Goal: Find specific page/section: Find specific page/section

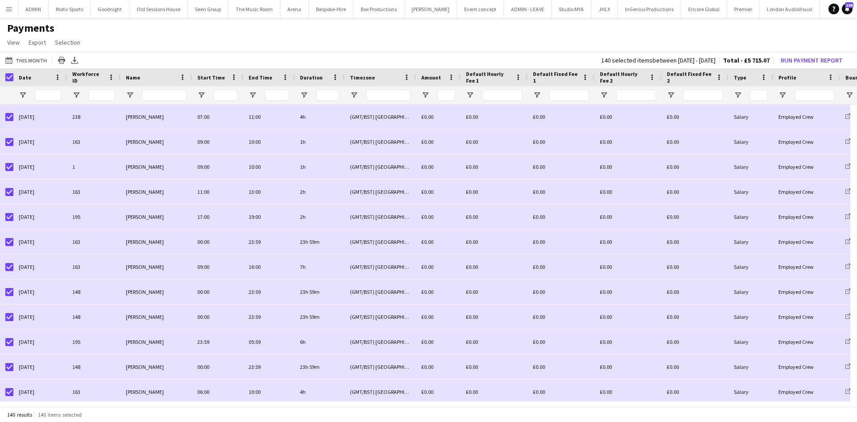
click at [6, 10] on app-icon "Menu" at bounding box center [8, 8] width 7 height 7
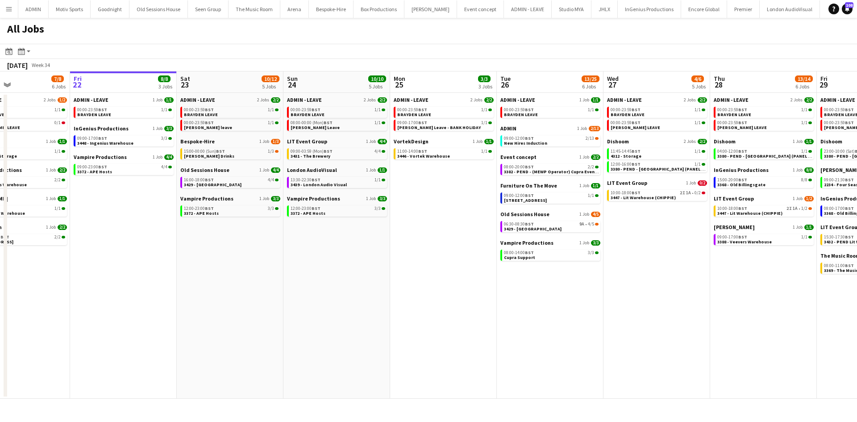
scroll to position [0, 254]
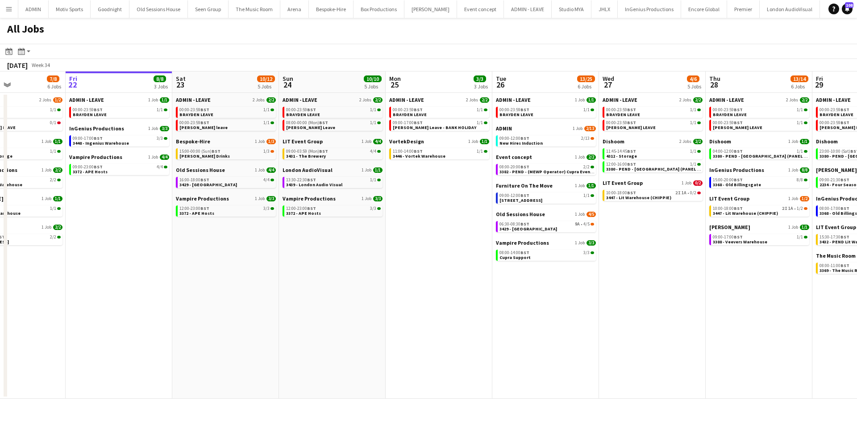
drag, startPoint x: 613, startPoint y: 334, endPoint x: 571, endPoint y: 342, distance: 41.9
click at [571, 342] on app-calendar-viewport "Tue 19 11/12 5 Jobs Wed 20 8/10 5 Jobs Thu 21 7/8 6 Jobs Fri 22 8/8 3 Jobs Sat …" at bounding box center [428, 234] width 857 height 327
